Goal: Entertainment & Leisure: Consume media (video, audio)

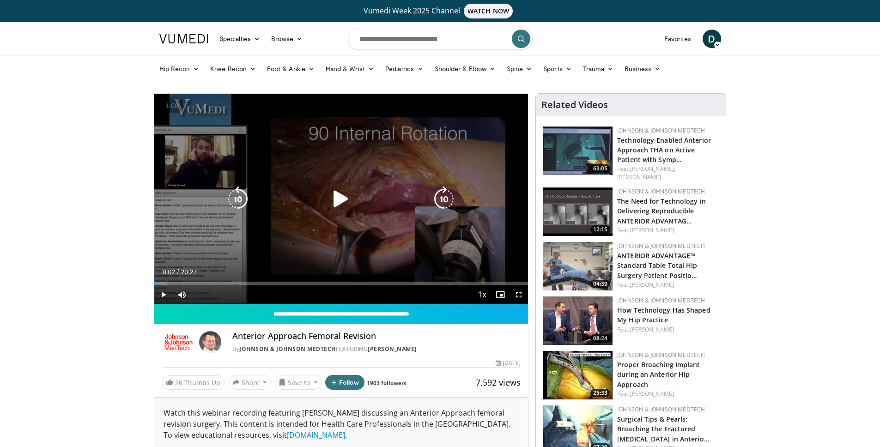
click at [328, 194] on icon "Video Player" at bounding box center [341, 199] width 26 height 26
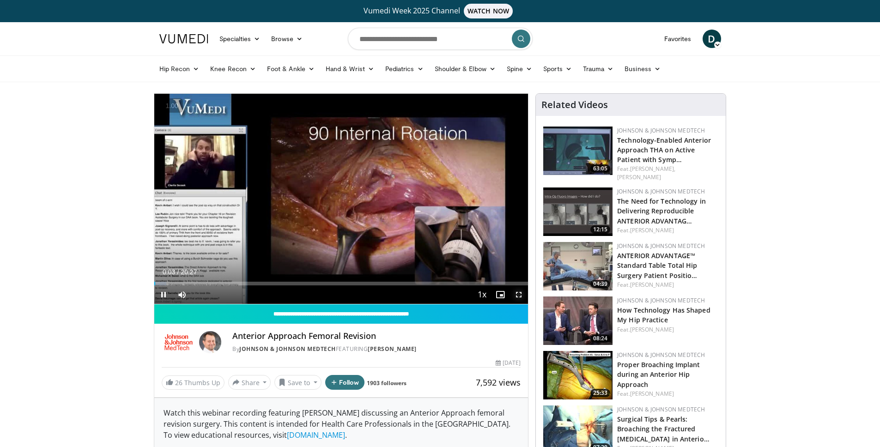
click at [517, 295] on span "Video Player" at bounding box center [518, 294] width 18 height 18
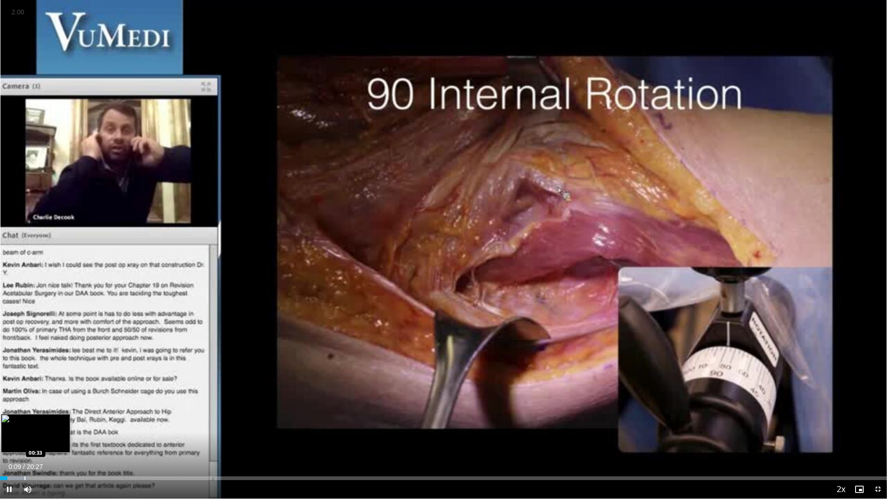
click at [24, 447] on div "Progress Bar" at bounding box center [24, 478] width 1 height 4
click at [59, 447] on div "Progress Bar" at bounding box center [59, 478] width 1 height 4
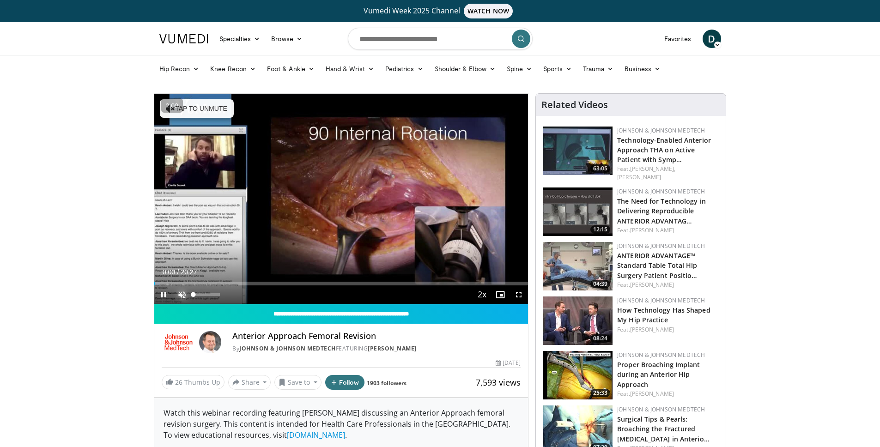
click at [181, 297] on span "Video Player" at bounding box center [182, 294] width 18 height 18
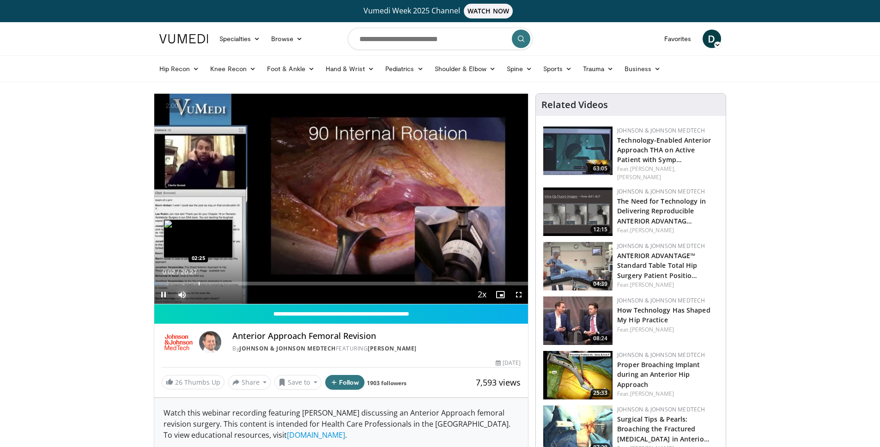
click at [198, 280] on div "Loaded : 3.23% 00:02 02:25" at bounding box center [341, 281] width 374 height 9
click at [517, 295] on span "Video Player" at bounding box center [518, 294] width 18 height 18
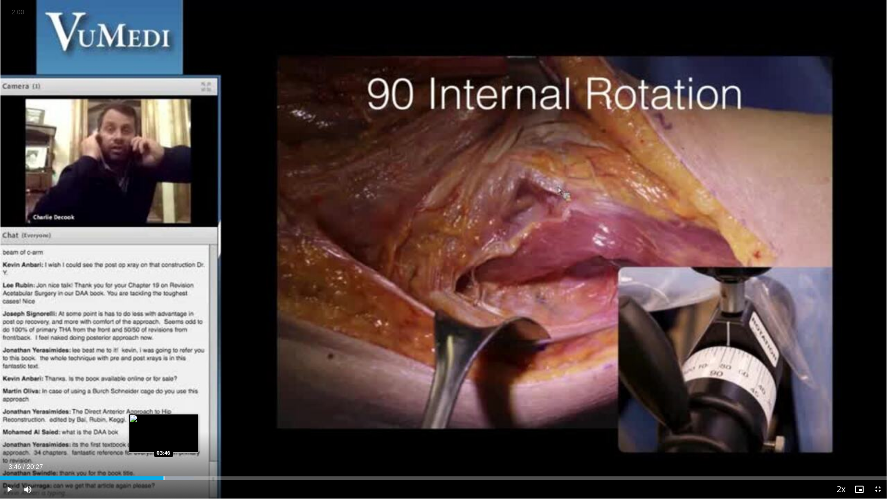
click at [164, 447] on div "Progress Bar" at bounding box center [164, 478] width 1 height 4
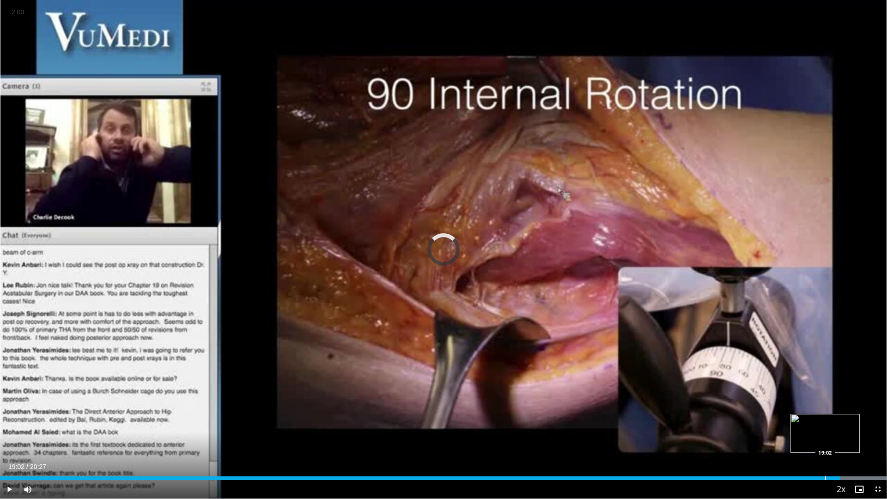
click at [825, 447] on div "Progress Bar" at bounding box center [825, 478] width 1 height 4
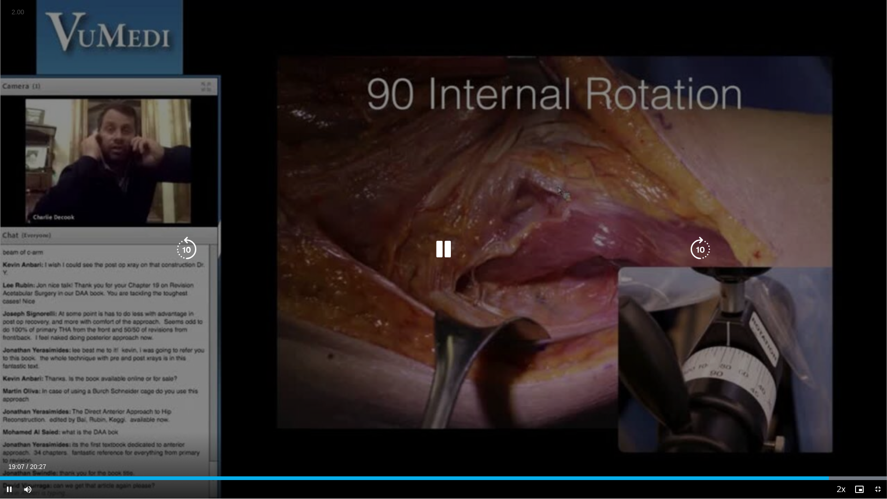
click at [442, 248] on icon "Video Player" at bounding box center [443, 249] width 26 height 26
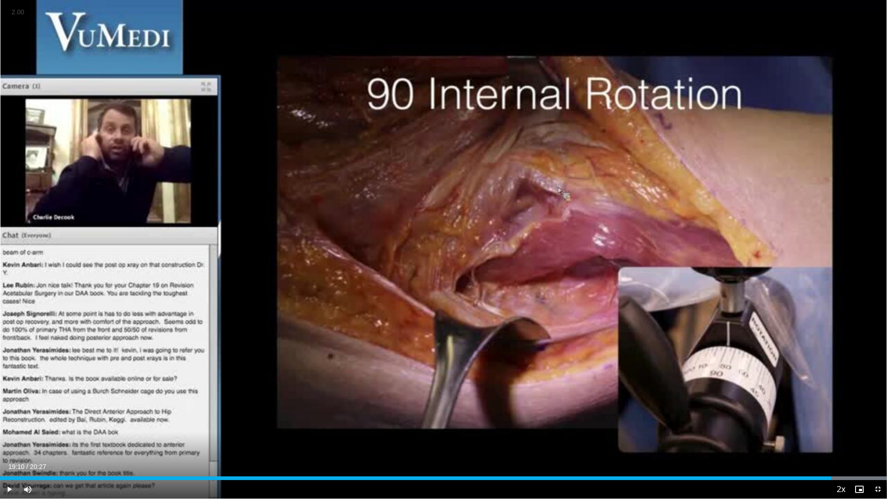
click at [442, 248] on div "10 seconds Tap to unmute" at bounding box center [443, 249] width 887 height 498
